Goal: Consume media (video, audio): Consume media (video, audio)

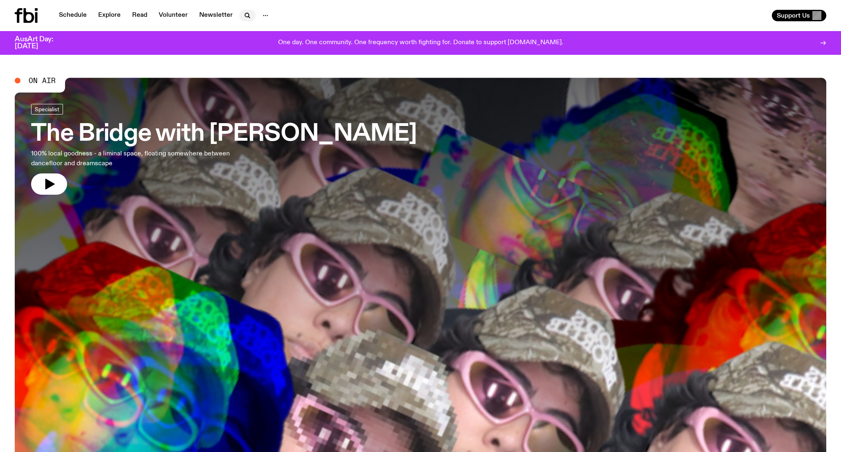
click at [248, 21] on nav "Schedule Explore Read Volunteer Newsletter" at bounding box center [164, 15] width 220 height 11
click at [245, 13] on icon "button" at bounding box center [247, 15] width 4 height 4
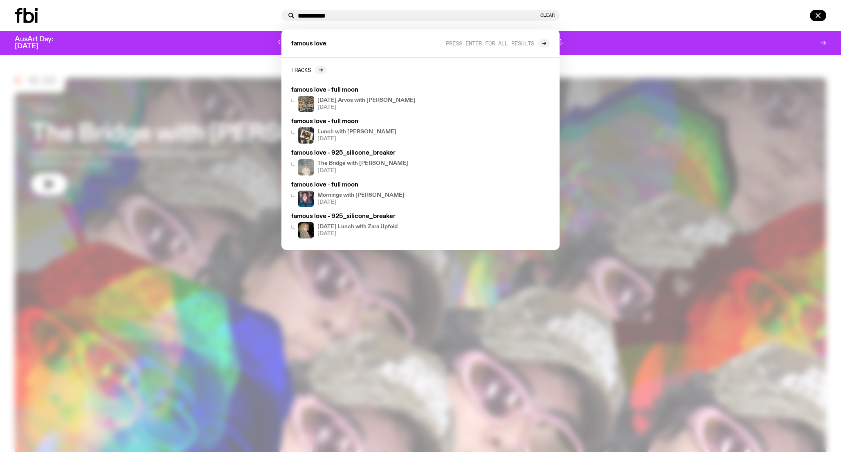
type input "**********"
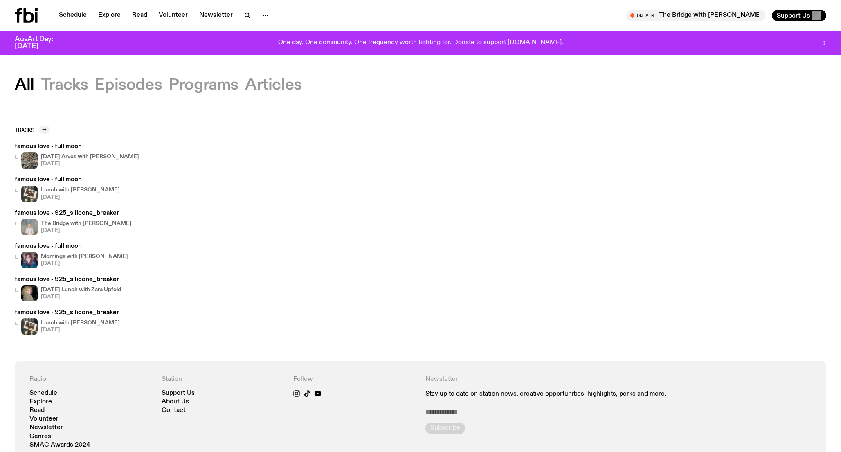
click at [53, 179] on h3 "famous love - full moon" at bounding box center [67, 180] width 105 height 6
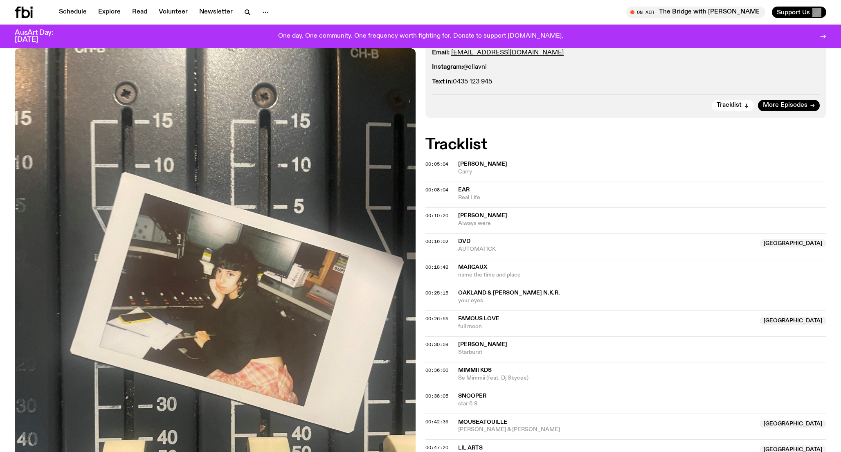
scroll to position [218, 0]
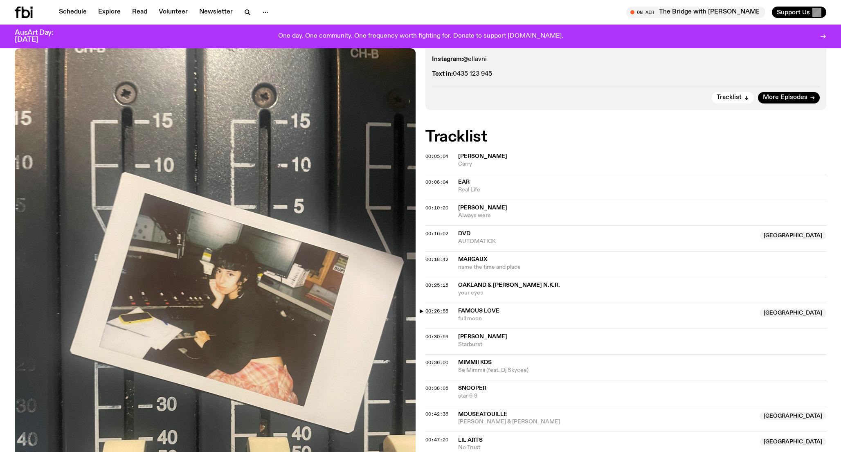
click at [442, 313] on span "00:26:55" at bounding box center [437, 311] width 23 height 7
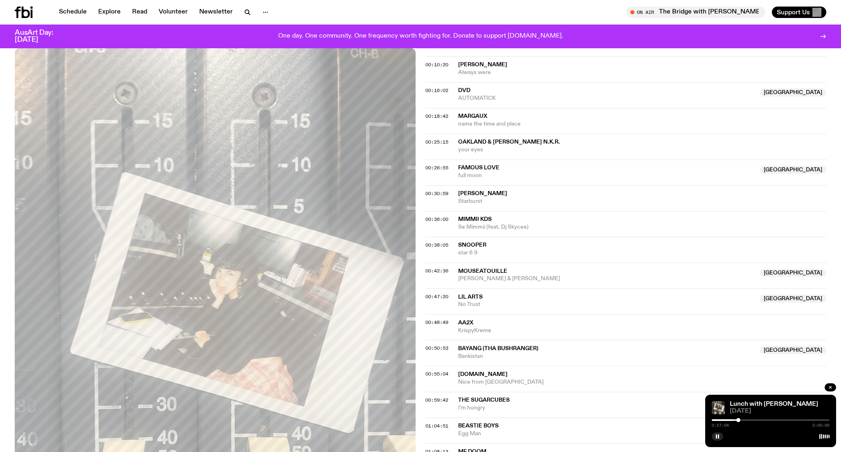
scroll to position [359, 0]
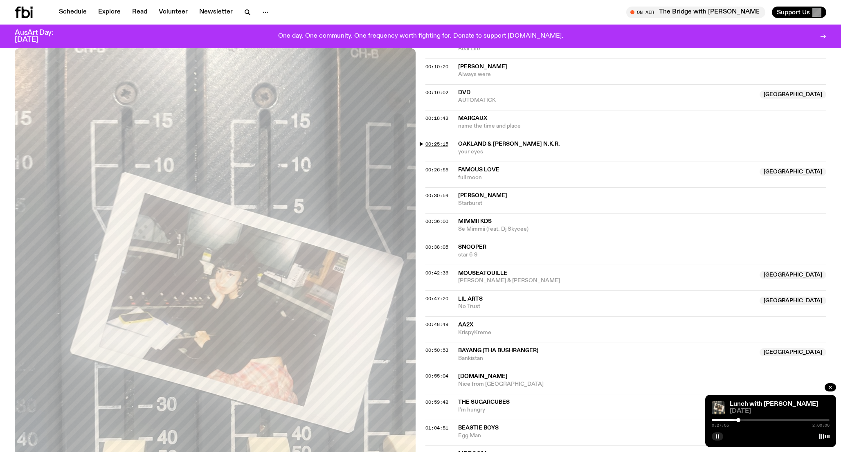
click at [444, 144] on span "00:25:15" at bounding box center [437, 144] width 23 height 7
click at [442, 118] on span "00:18:42" at bounding box center [437, 118] width 23 height 7
click at [732, 420] on div at bounding box center [730, 420] width 4 height 4
click at [733, 421] on div at bounding box center [733, 420] width 4 height 4
click at [734, 421] on div at bounding box center [733, 420] width 4 height 4
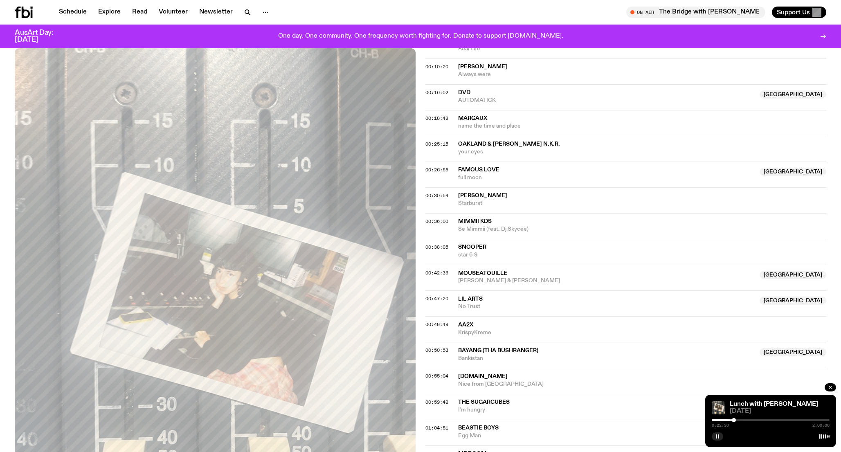
click at [735, 421] on div at bounding box center [734, 420] width 4 height 4
click at [735, 421] on div at bounding box center [735, 420] width 4 height 4
click at [737, 421] on div at bounding box center [735, 420] width 4 height 4
click at [738, 421] on div at bounding box center [737, 420] width 4 height 4
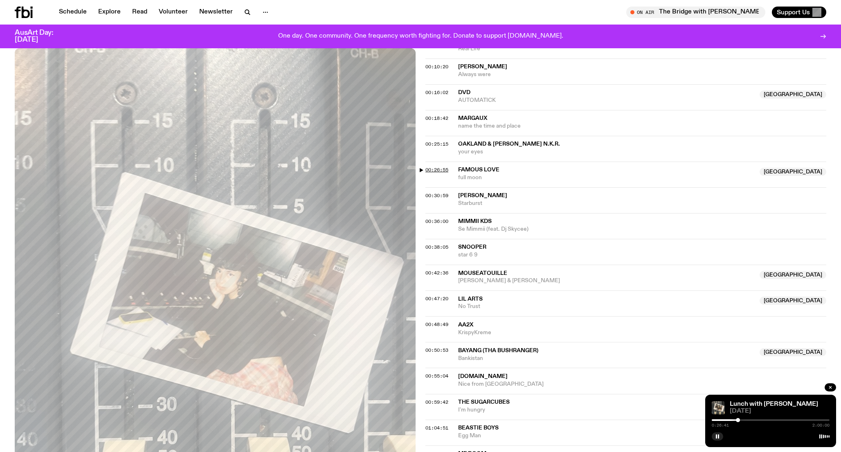
click at [441, 169] on span "00:26:55" at bounding box center [437, 170] width 23 height 7
click at [740, 421] on div at bounding box center [771, 420] width 118 height 2
click at [742, 421] on div at bounding box center [771, 420] width 118 height 2
click at [741, 420] on div at bounding box center [742, 420] width 4 height 4
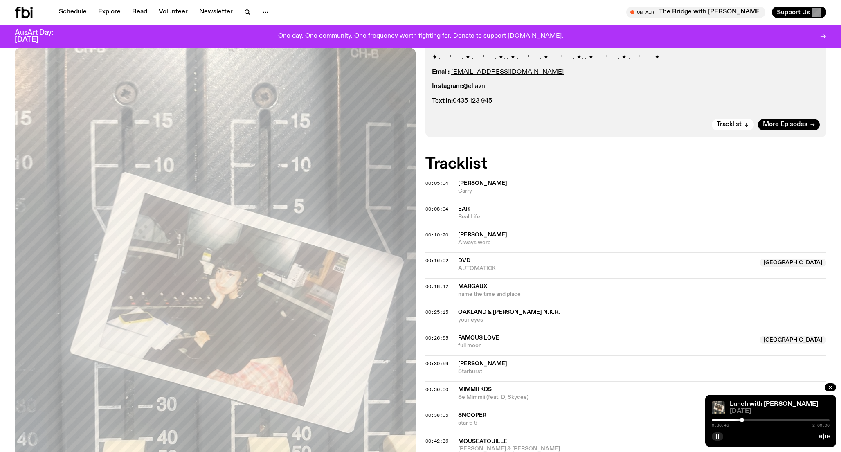
scroll to position [0, 0]
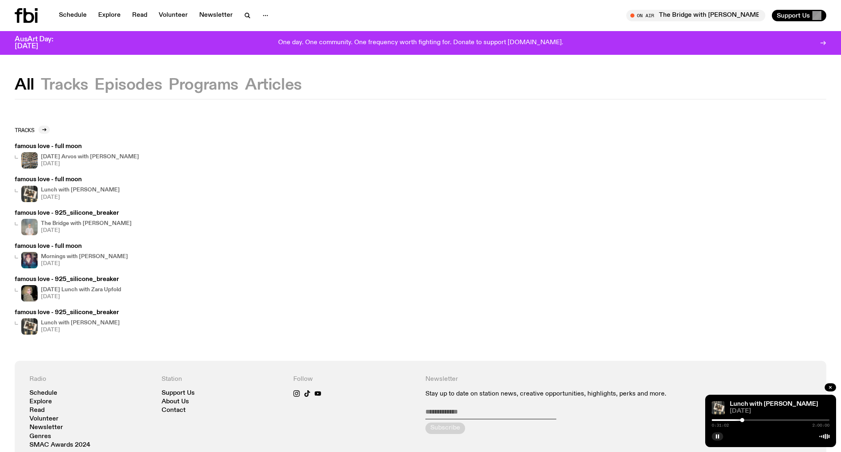
click at [64, 154] on h4 "[DATE] Arvos with [PERSON_NAME]" at bounding box center [90, 156] width 98 height 5
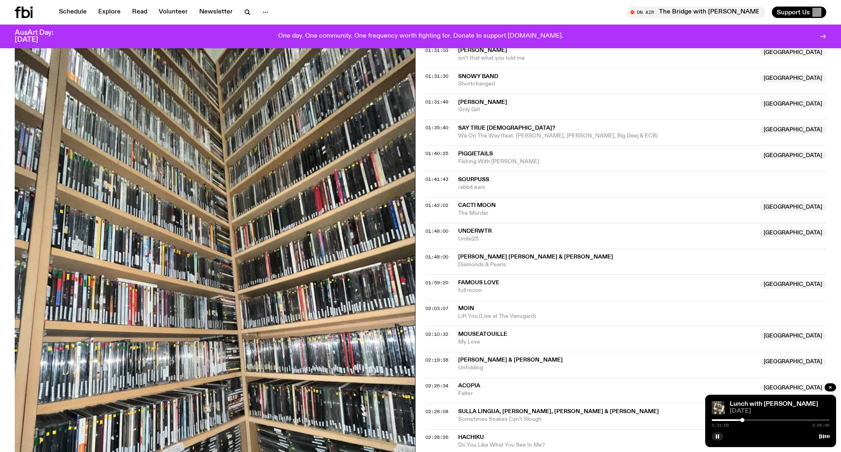
scroll to position [776, 0]
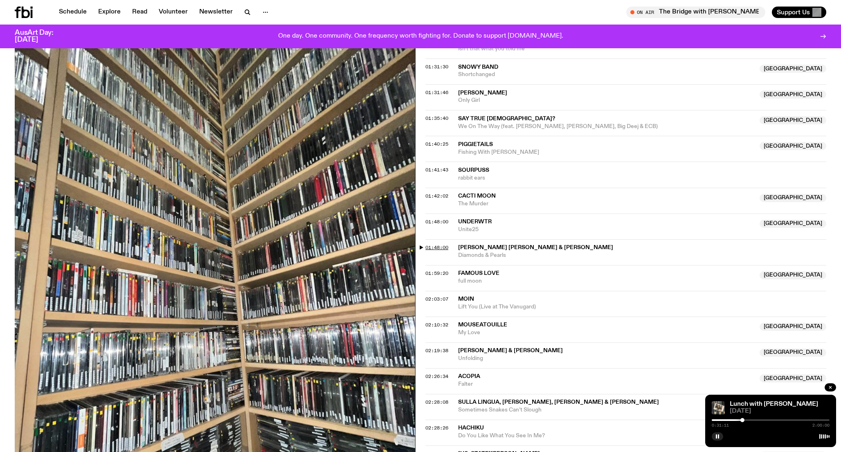
click at [444, 244] on span "01:48:00" at bounding box center [437, 247] width 23 height 7
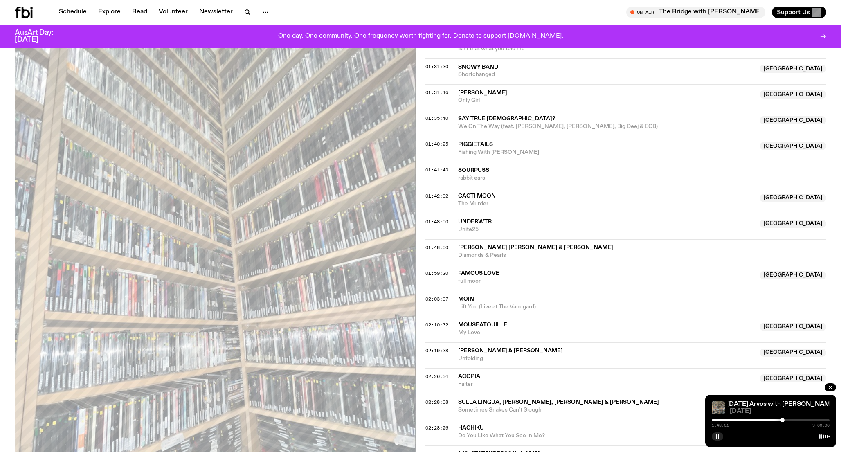
click at [785, 420] on div at bounding box center [771, 420] width 118 height 2
click at [785, 421] on div at bounding box center [785, 420] width 4 height 4
click at [786, 420] on div at bounding box center [785, 420] width 4 height 4
click at [445, 270] on span "01:59:20" at bounding box center [437, 273] width 23 height 7
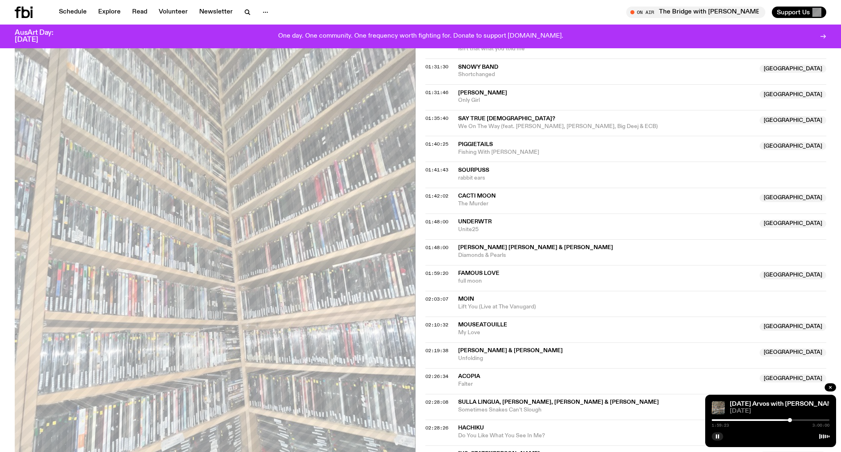
click at [789, 420] on div at bounding box center [790, 420] width 4 height 4
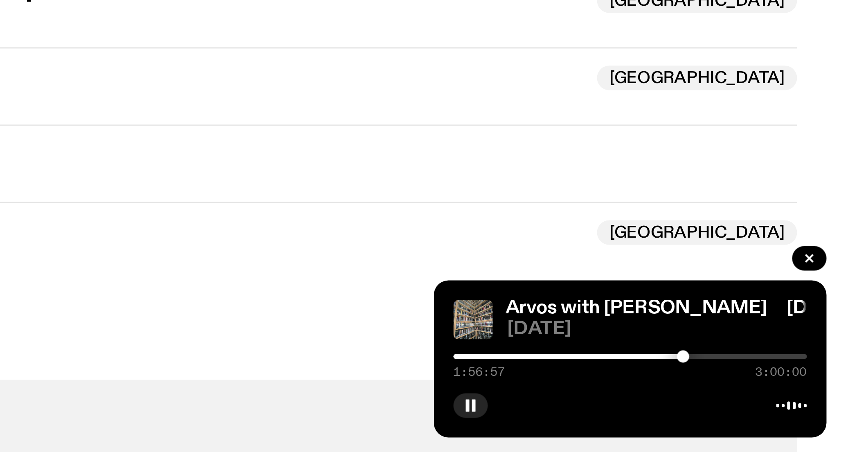
scroll to position [960, 0]
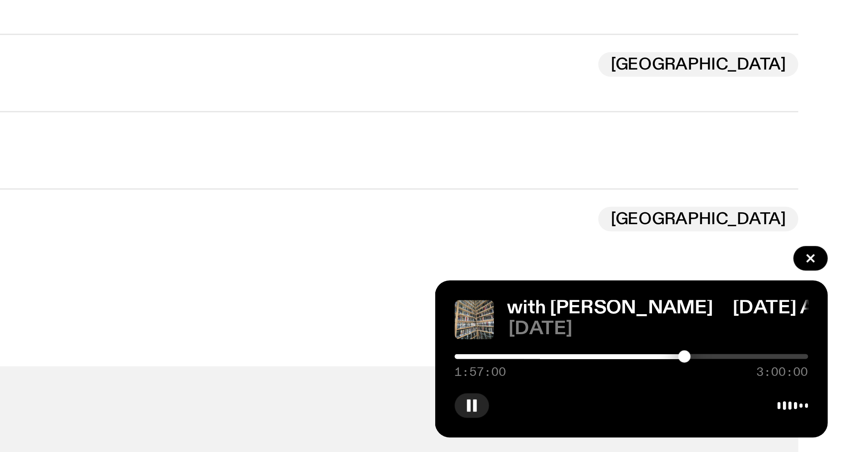
click at [789, 420] on div at bounding box center [788, 420] width 4 height 4
click at [788, 421] on div at bounding box center [789, 420] width 4 height 4
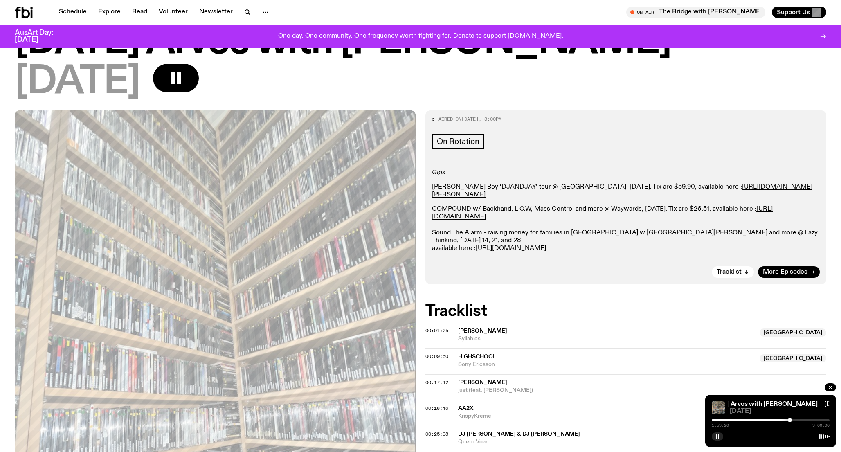
scroll to position [0, 0]
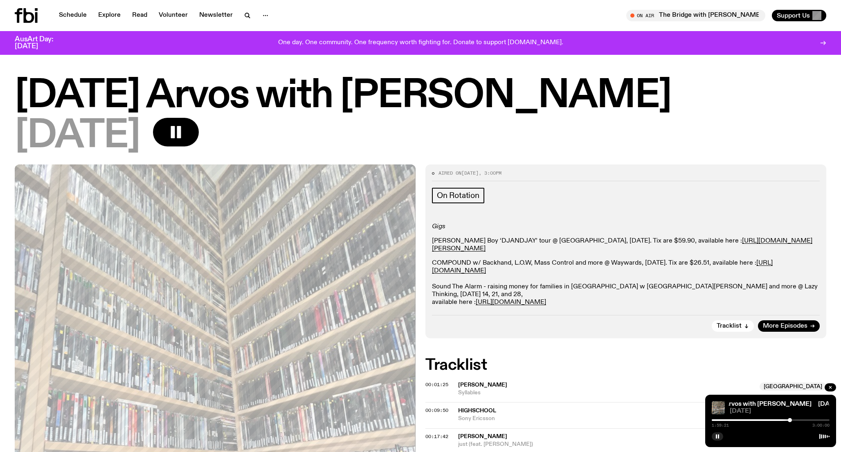
click at [406, 106] on h1 "[DATE] Arvos with [PERSON_NAME]" at bounding box center [421, 96] width 812 height 37
click at [792, 420] on div at bounding box center [792, 420] width 4 height 4
click at [36, 17] on icon at bounding box center [36, 17] width 2 height 11
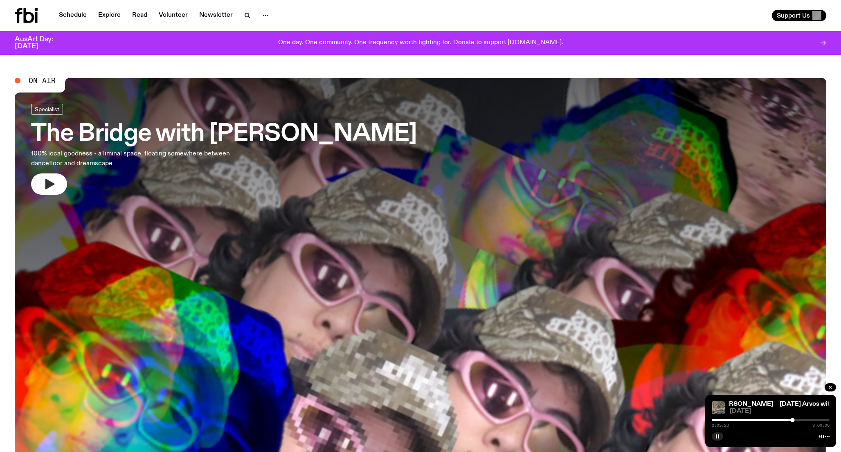
click at [49, 180] on icon "button" at bounding box center [49, 184] width 13 height 13
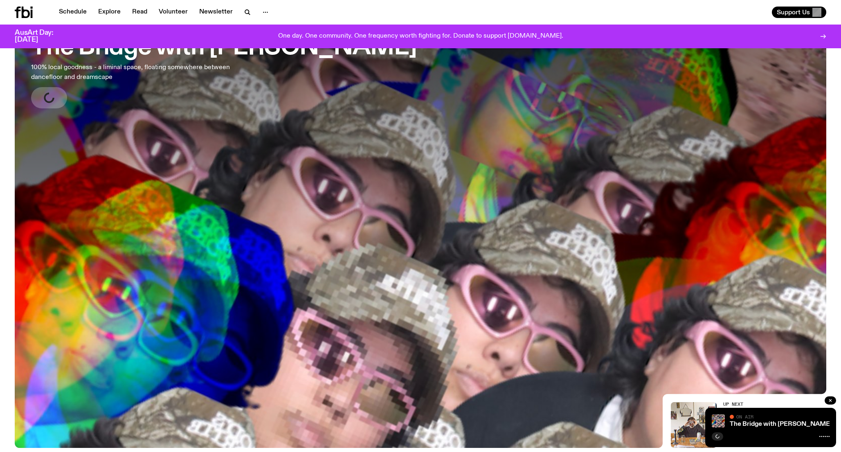
scroll to position [82, 0]
